Goal: Navigation & Orientation: Find specific page/section

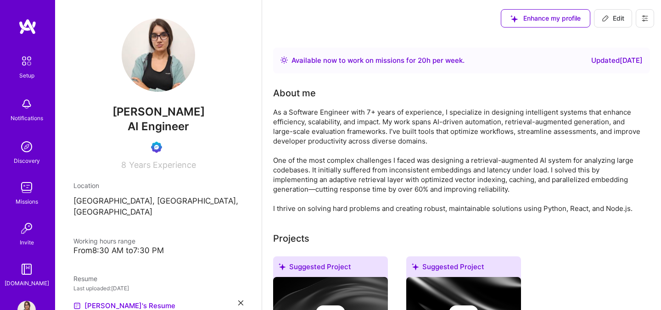
click at [32, 113] on img at bounding box center [26, 104] width 18 height 18
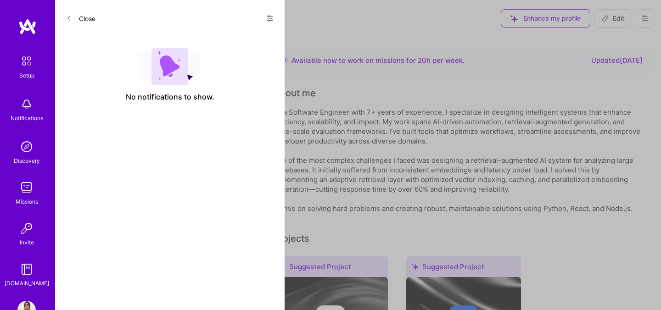
click at [89, 19] on button "Close" at bounding box center [80, 18] width 29 height 15
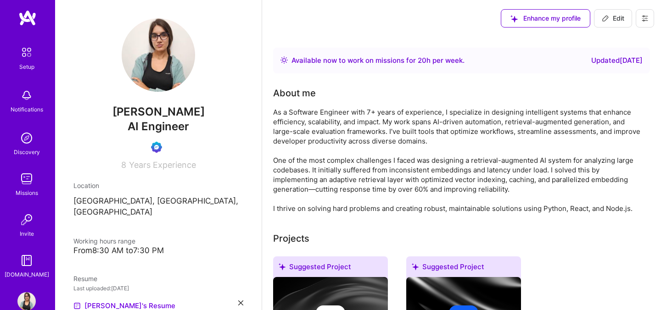
scroll to position [28, 0]
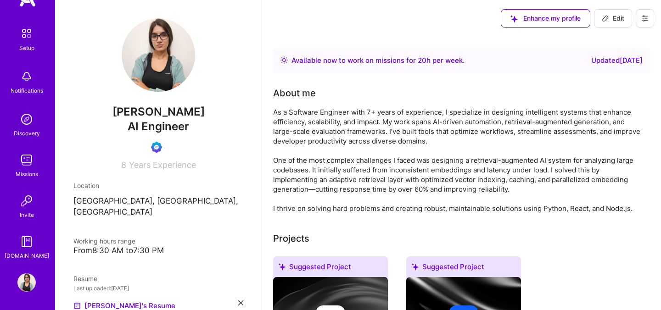
click at [29, 87] on div "Notifications" at bounding box center [27, 91] width 33 height 10
click at [28, 174] on div "Missions" at bounding box center [27, 174] width 22 height 10
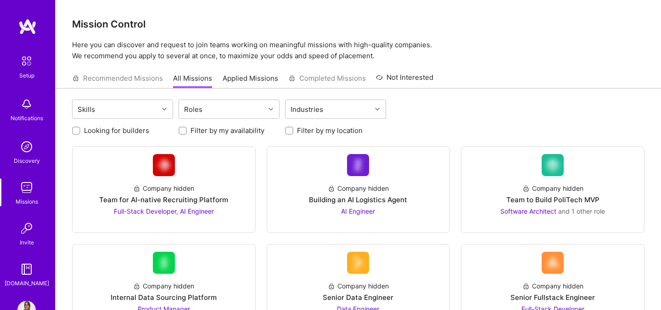
click at [28, 112] on img at bounding box center [26, 104] width 18 height 18
click at [28, 73] on div "Setup" at bounding box center [26, 76] width 15 height 10
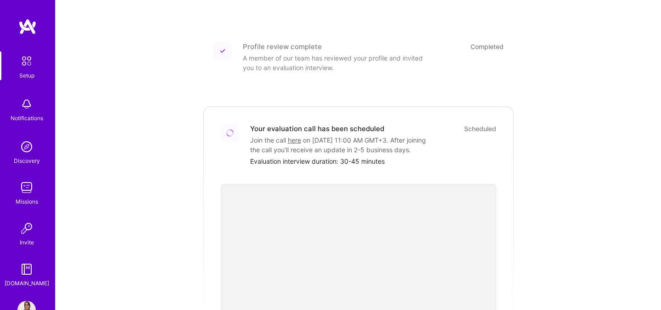
scroll to position [179, 0]
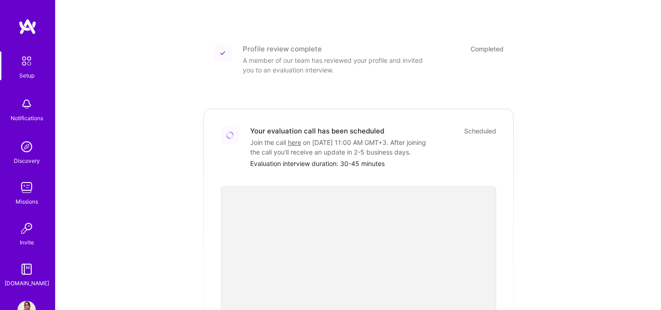
drag, startPoint x: 313, startPoint y: 133, endPoint x: 427, endPoint y: 130, distance: 113.4
click at [427, 138] on div "Join the call here on [DATE] 11:00 AM GMT+3 . After joining the call you'll rec…" at bounding box center [342, 147] width 184 height 19
copy div "[DATE] 11:00 AM GMT+3"
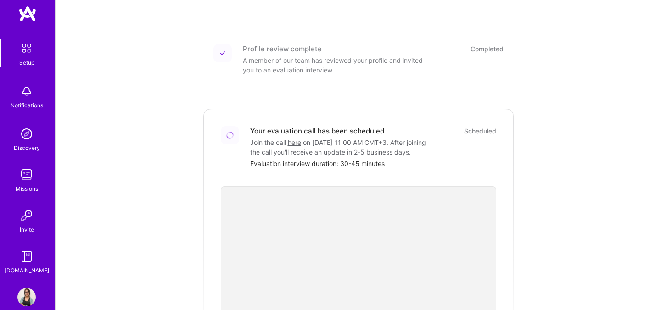
scroll to position [28, 0]
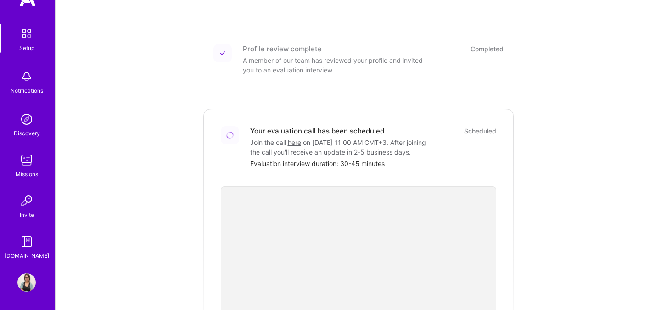
click at [28, 278] on img at bounding box center [26, 282] width 18 height 18
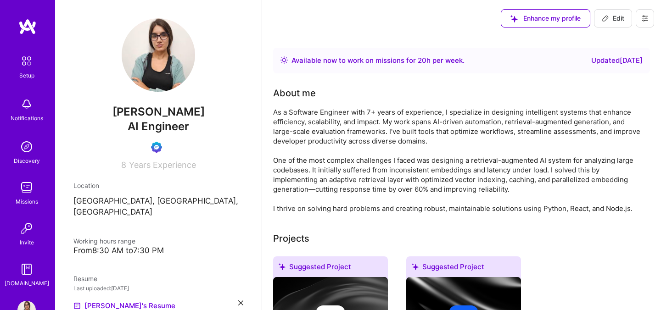
click at [647, 18] on icon at bounding box center [645, 18] width 6 height 1
click at [600, 84] on button "Log Out" at bounding box center [619, 85] width 69 height 23
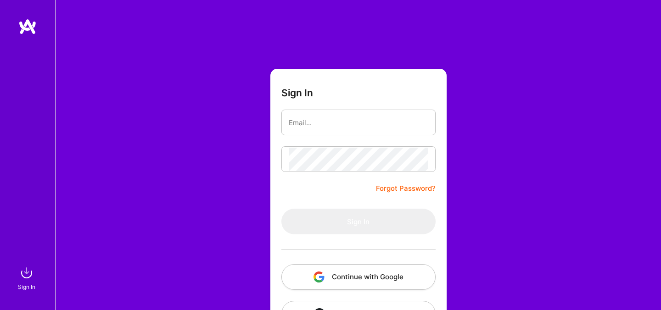
click at [352, 281] on button "Continue with Google" at bounding box center [358, 277] width 154 height 26
